Goal: Transaction & Acquisition: Book appointment/travel/reservation

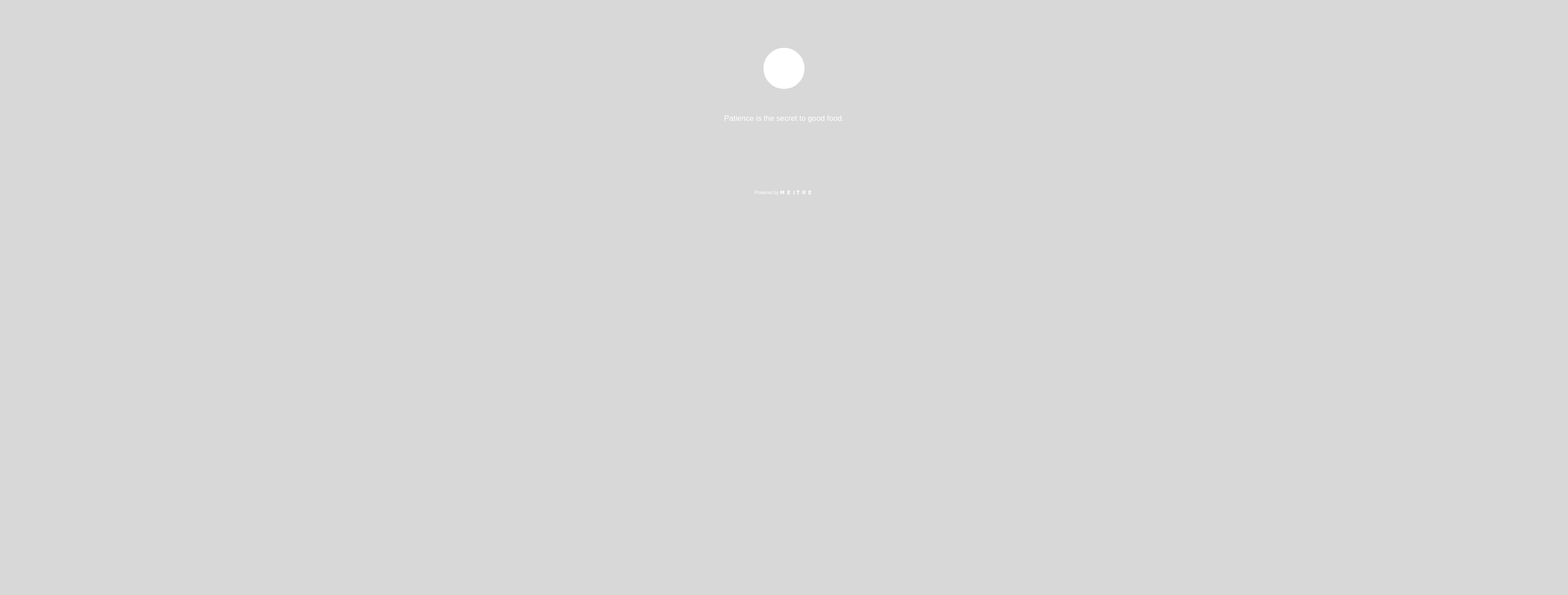
select select "pt"
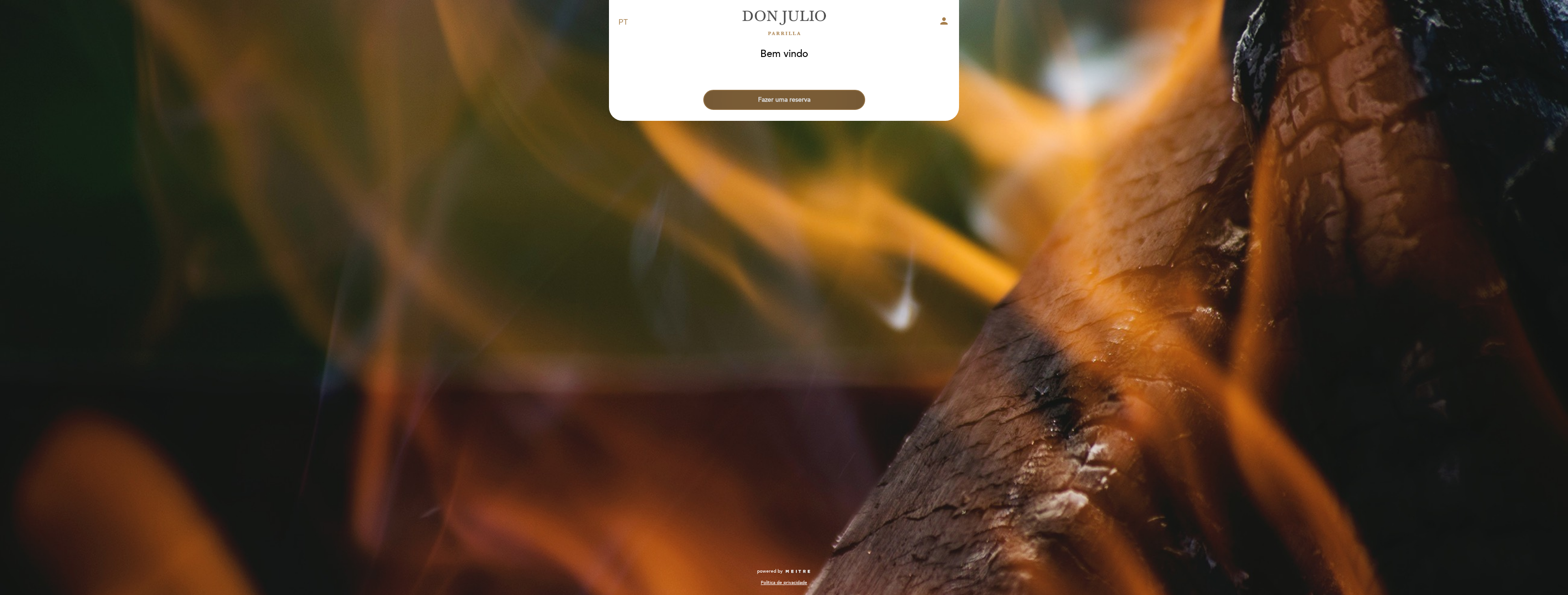
click at [824, 98] on button "Fazer uma reserva" at bounding box center [784, 100] width 162 height 20
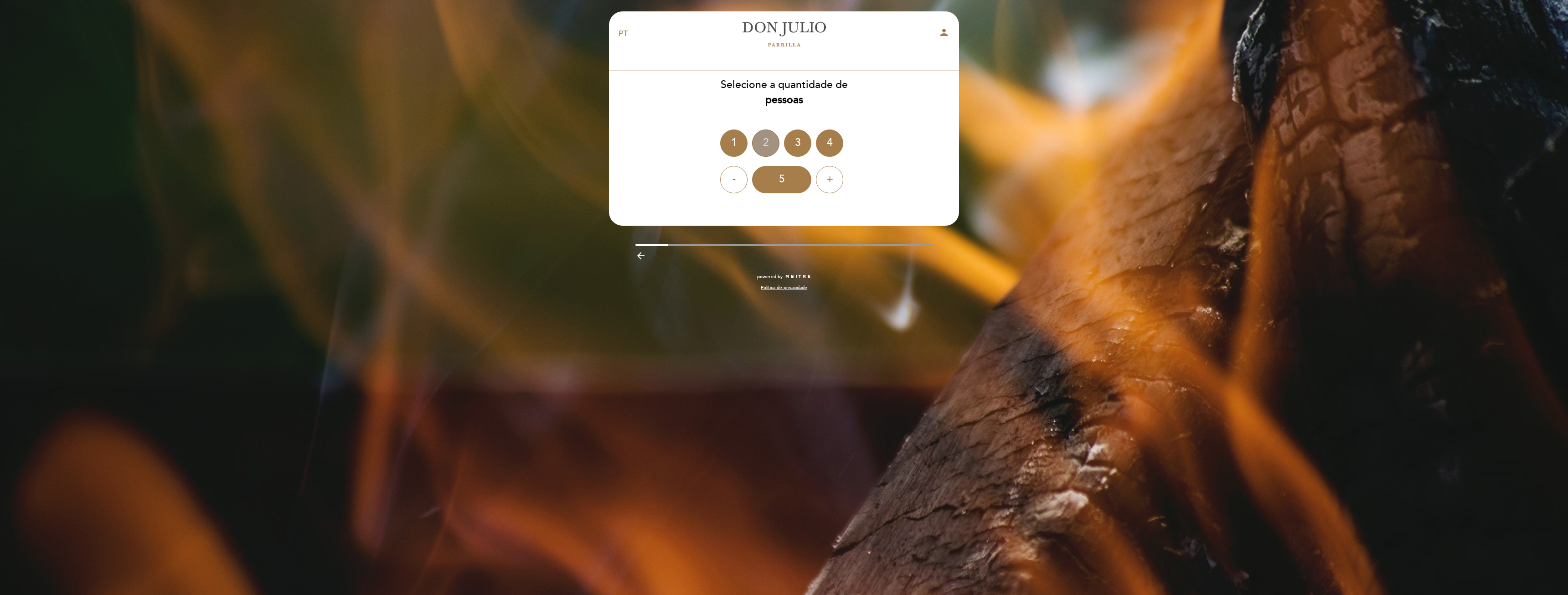
click at [768, 138] on div "2" at bounding box center [766, 143] width 27 height 27
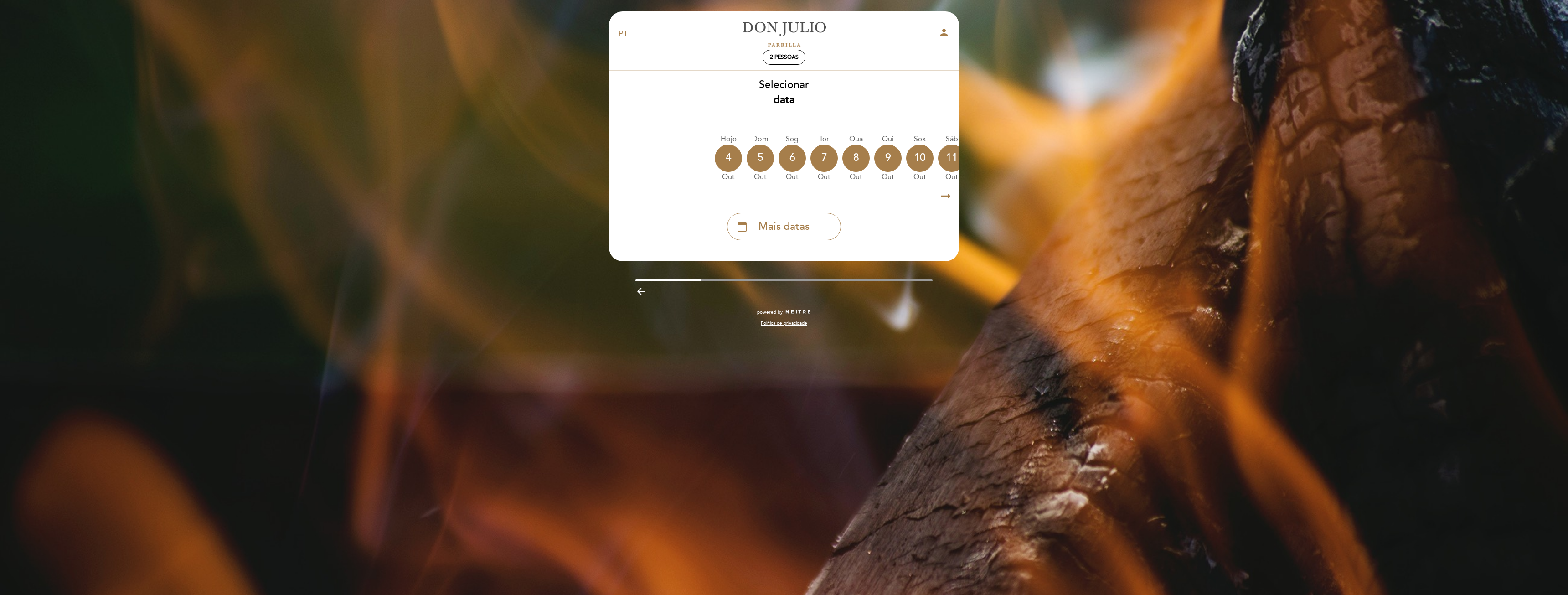
click at [946, 199] on icon "arrow_right_alt" at bounding box center [946, 196] width 14 height 20
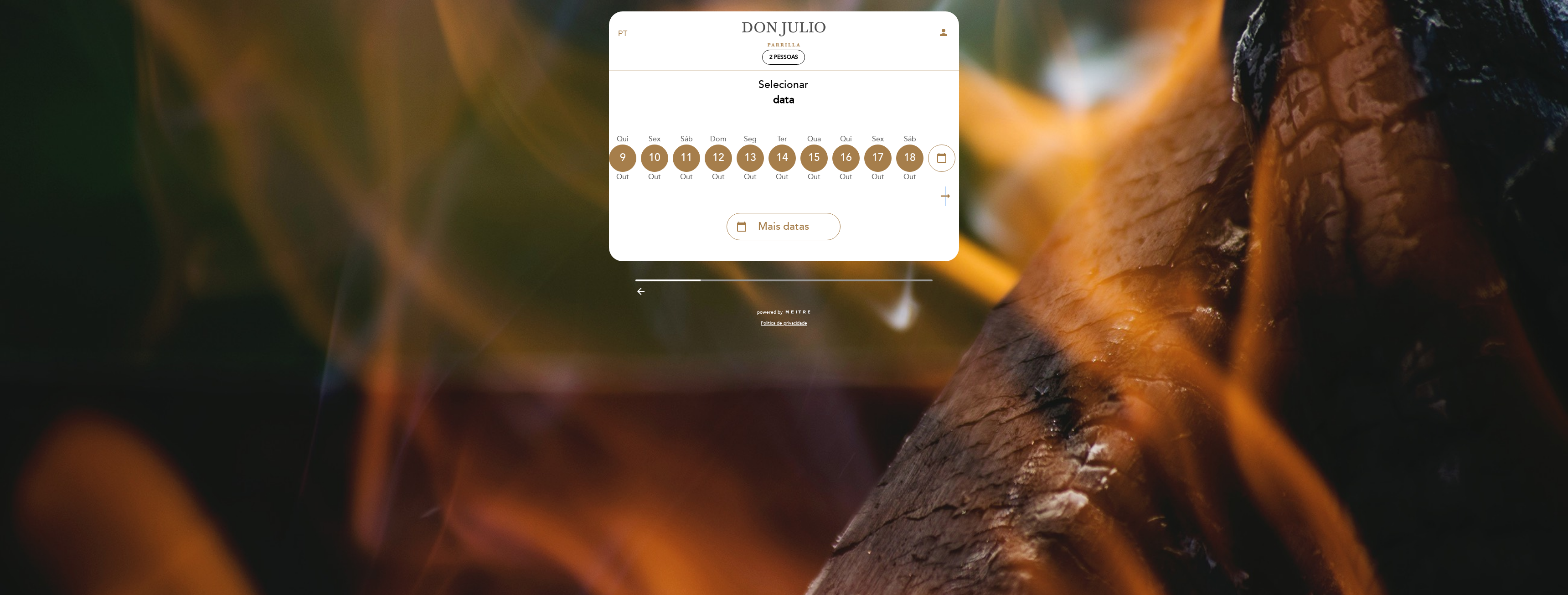
scroll to position [0, 266]
drag, startPoint x: 647, startPoint y: 163, endPoint x: 971, endPoint y: 143, distance: 324.6
click at [971, 143] on div "EN ES PT [PERSON_NAME] person 2 pessoas Bem vindo Bem vindo, Mudar usuário Faze…" at bounding box center [784, 298] width 1568 height 595
click at [940, 195] on icon "arrow_right_alt" at bounding box center [946, 196] width 14 height 20
click at [627, 210] on div "calendar_today Mais datas" at bounding box center [783, 223] width 351 height 34
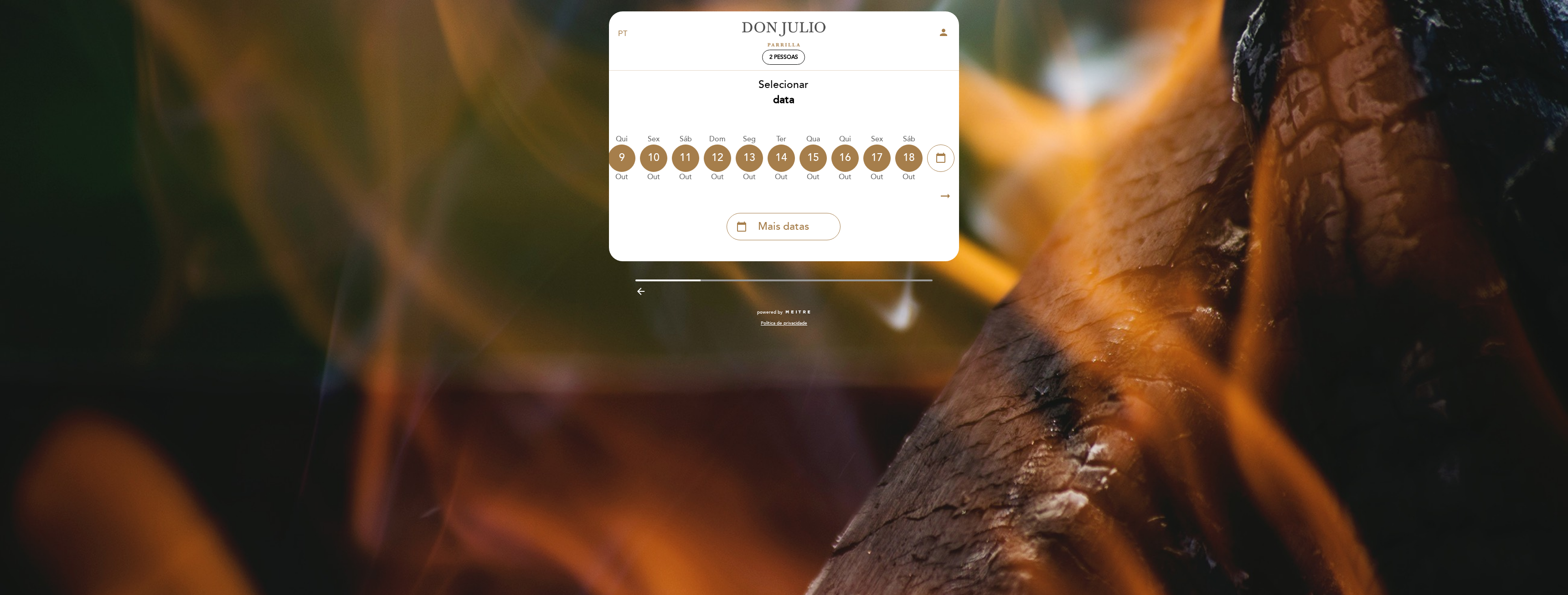
click at [605, 82] on div "EN ES PT [PERSON_NAME] person 2 pessoas Bem vindo Bem vindo, Mudar usuário Faze…" at bounding box center [784, 298] width 1568 height 595
click at [730, 114] on div "Selecionar data [GEOGRAPHIC_DATA] [DATE] [DATE] [DATE] [DATE] [DATE] [DATE] [DA…" at bounding box center [783, 159] width 351 height 162
drag, startPoint x: 736, startPoint y: 153, endPoint x: 960, endPoint y: 172, distance: 224.8
click at [989, 166] on div "EN ES PT [PERSON_NAME] person 2 pessoas Bem vindo Bem vindo, Mudar usuário Faze…" at bounding box center [784, 298] width 1568 height 595
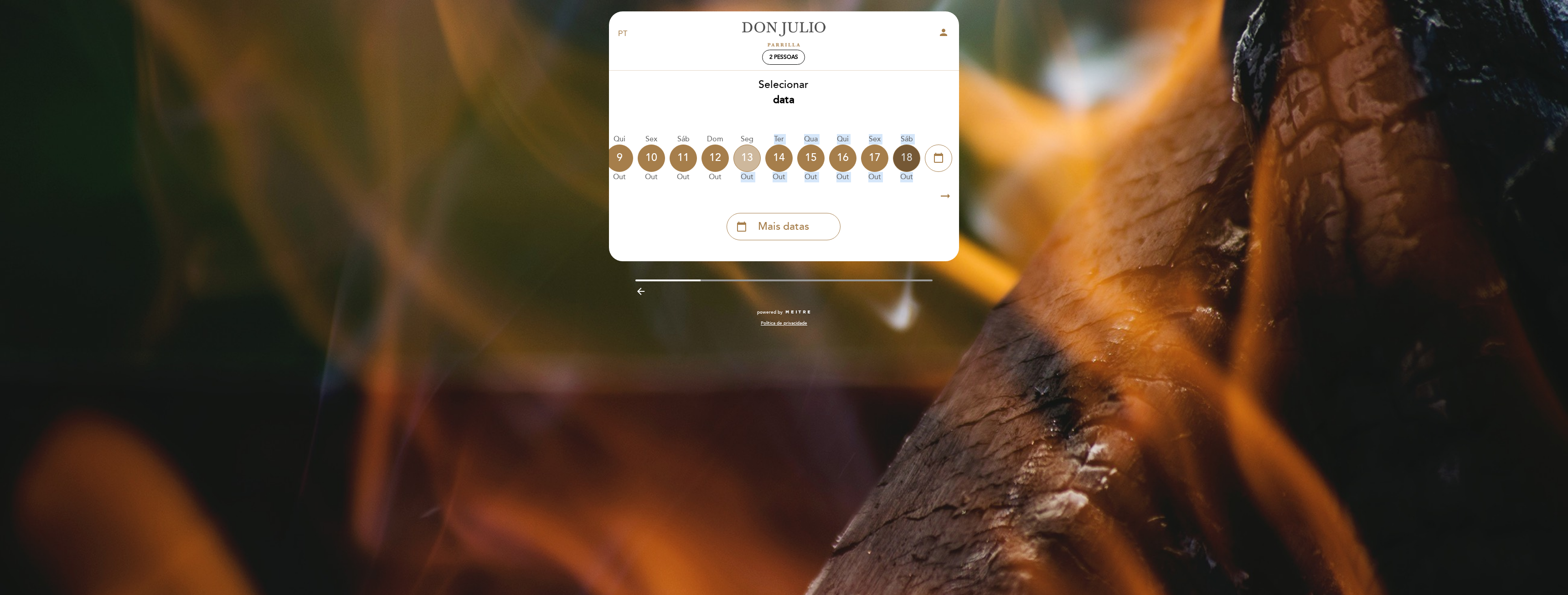
drag, startPoint x: 753, startPoint y: 169, endPoint x: 912, endPoint y: 158, distance: 159.4
click at [912, 158] on div "Hoje [DATE] [DATE] [DATE] [DATE] [DATE] [DATE] [DATE] [DATE] Dom out" at bounding box center [783, 158] width 351 height 57
drag, startPoint x: 789, startPoint y: 188, endPoint x: 784, endPoint y: 188, distance: 5.0
click at [784, 188] on div "Selecionar data [GEOGRAPHIC_DATA] [DATE] [DATE] [DATE] [DATE] [DATE] [DATE] [DA…" at bounding box center [783, 159] width 351 height 162
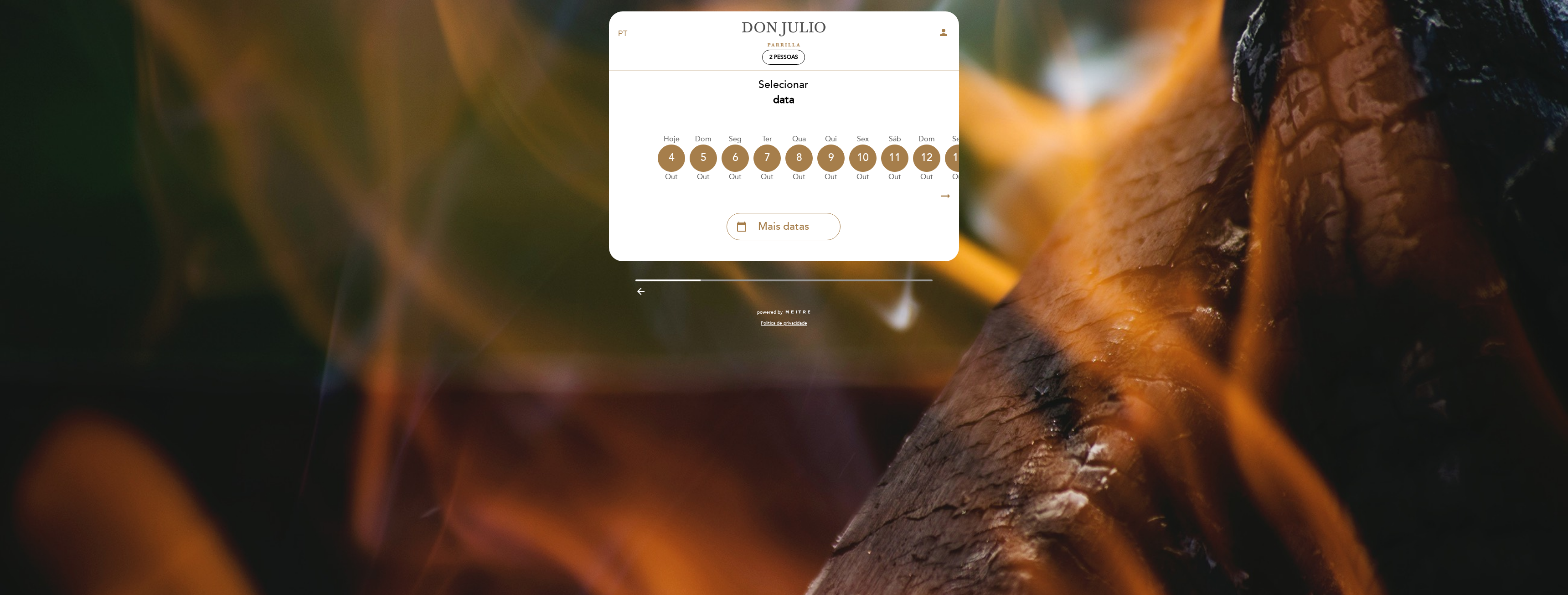
scroll to position [0, 55]
click at [671, 168] on div "4" at bounding box center [673, 158] width 27 height 27
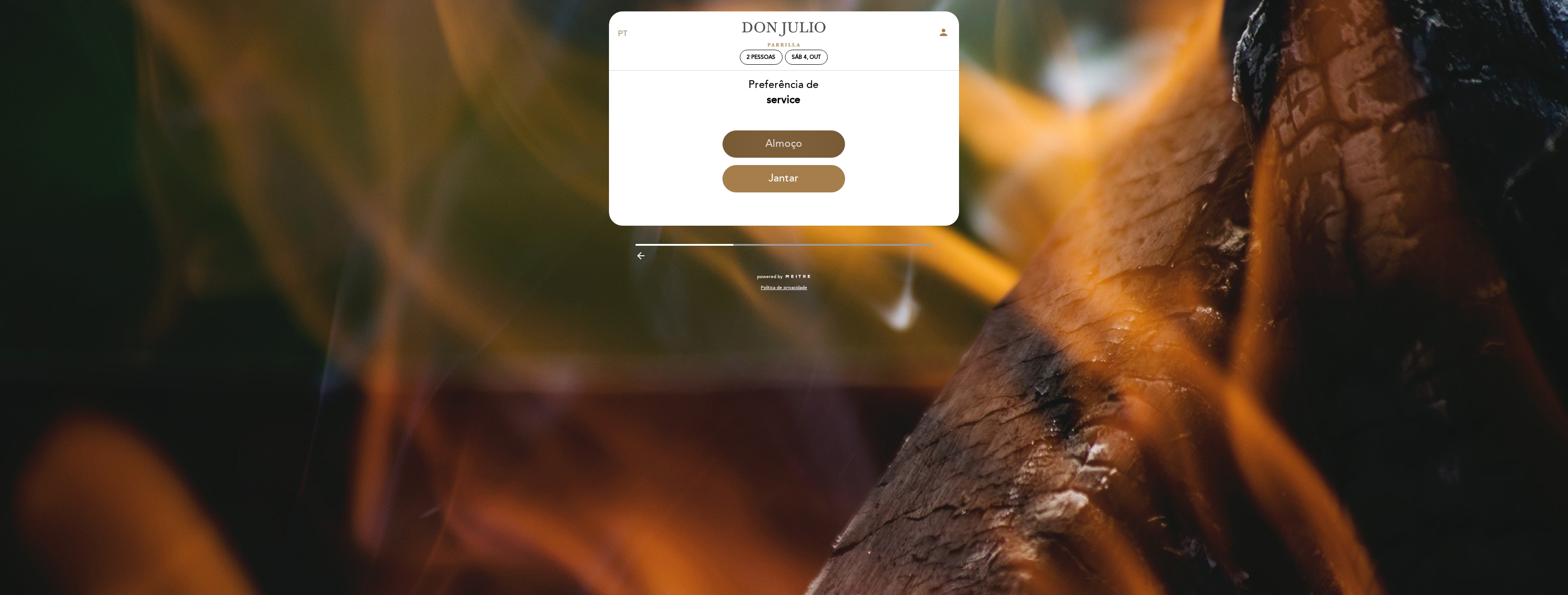
click at [789, 153] on button "Almoço" at bounding box center [783, 144] width 123 height 27
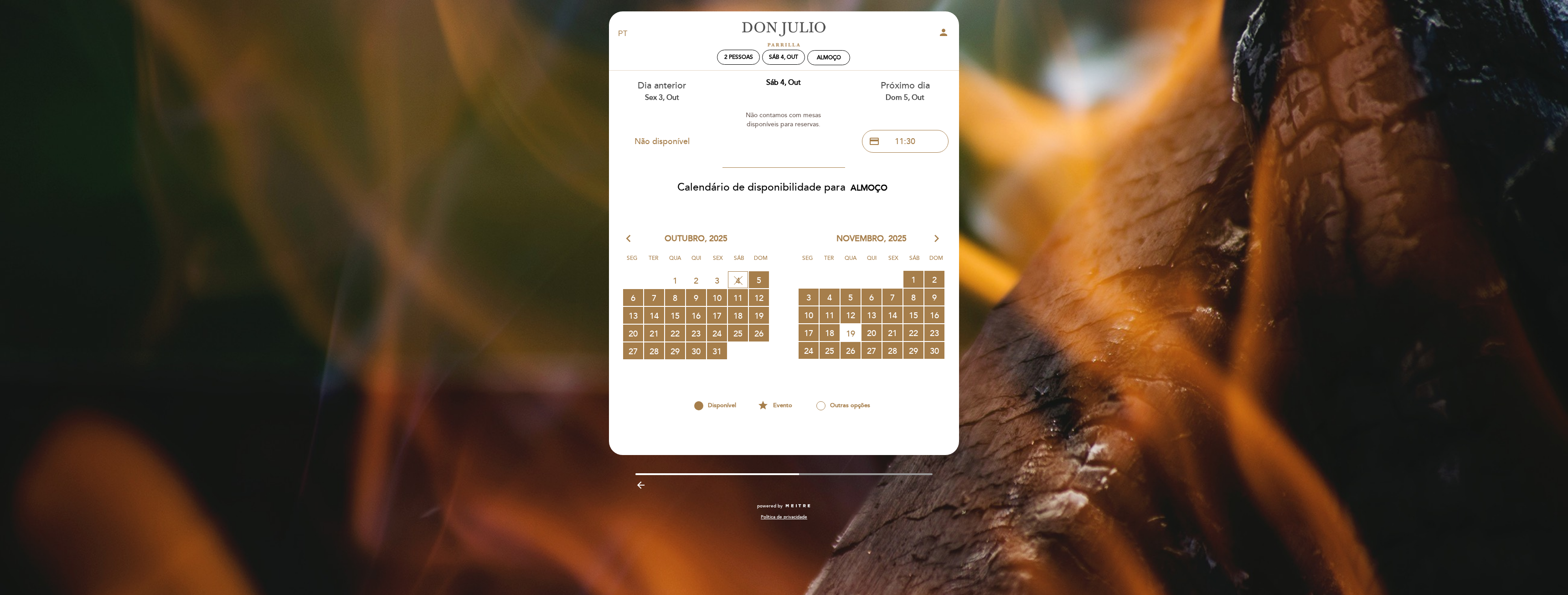
click at [766, 144] on div "Dia anterior Sex 3, out Não disponível Sáb 4, out Não contamos com mesas dispon…" at bounding box center [783, 248] width 365 height 354
click at [819, 60] on div "Almoço" at bounding box center [829, 57] width 24 height 7
select select "? undefined:undefined ?"
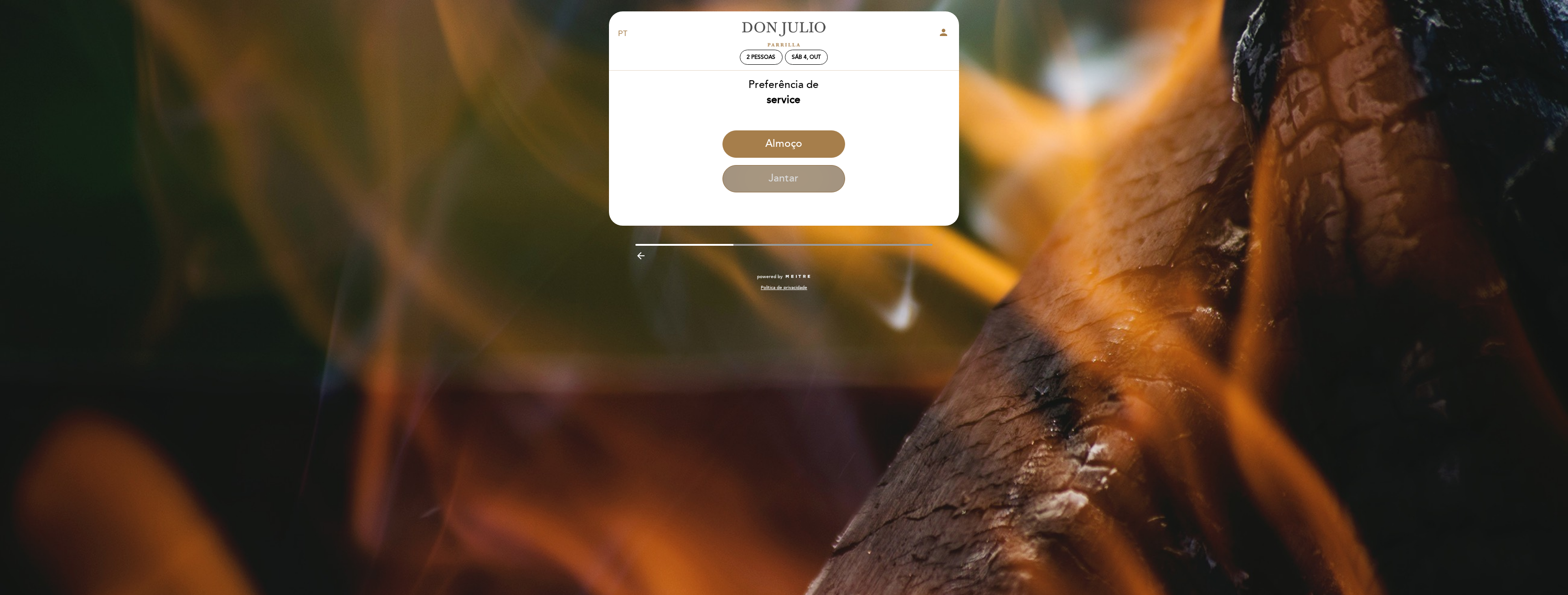
click at [798, 183] on button "Jantar" at bounding box center [783, 178] width 123 height 27
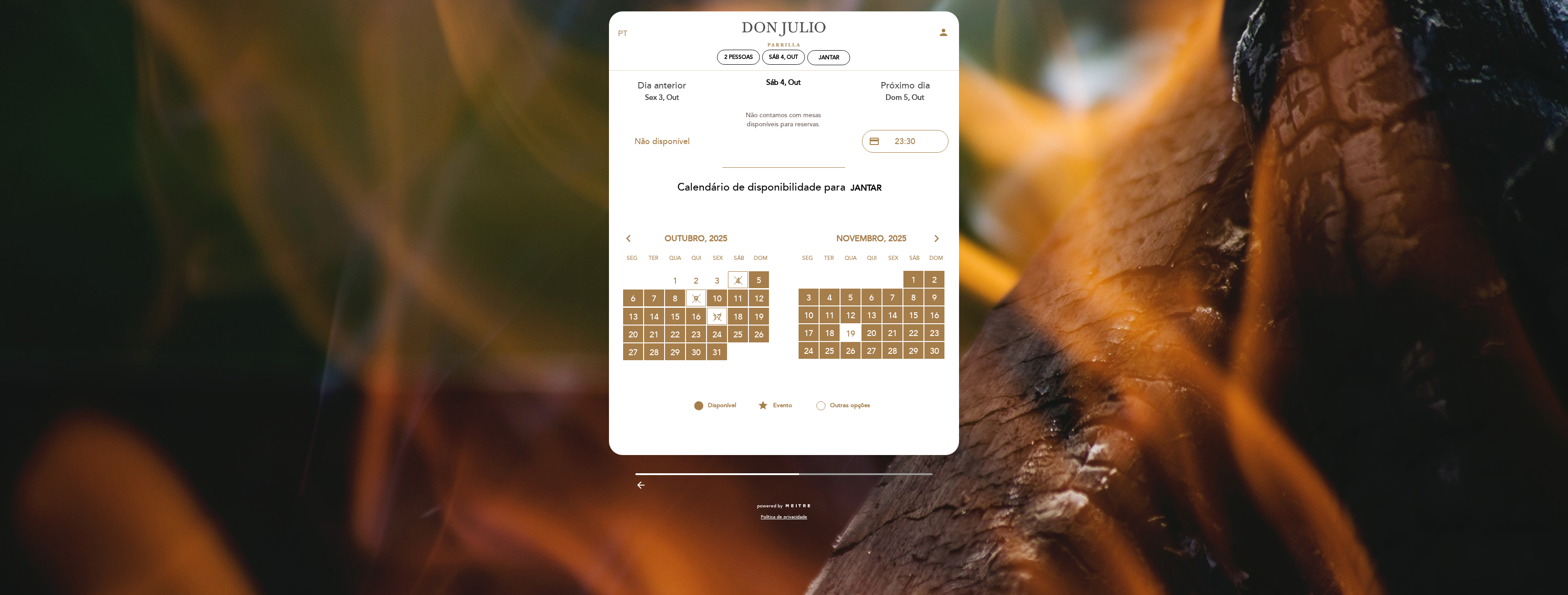
click at [1246, 182] on div "EN ES PT [PERSON_NAME] person 2 pessoas Sáb 4, out Jantar Bem vindo Bem vindo, …" at bounding box center [784, 298] width 1568 height 595
click at [678, 354] on span "29 RESERVAS DISPONÍVEIS" at bounding box center [675, 352] width 20 height 17
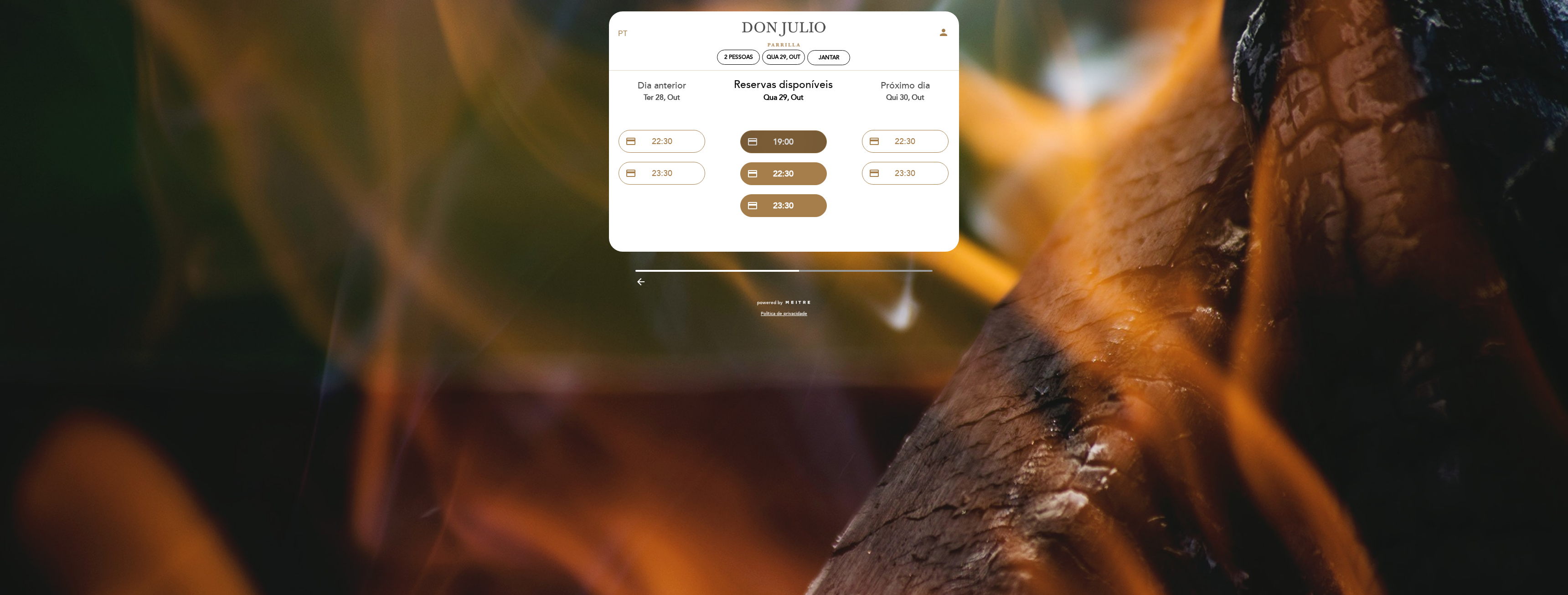
click at [802, 137] on button "credit_card 19:00" at bounding box center [784, 142] width 87 height 23
